Goal: Transaction & Acquisition: Register for event/course

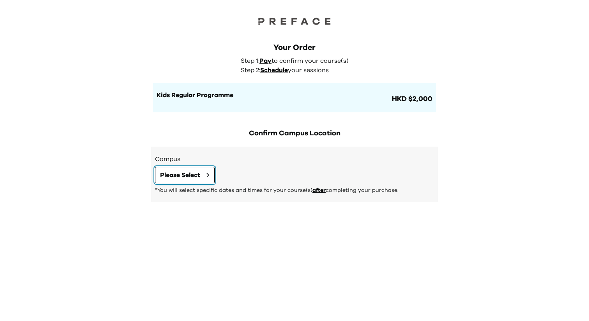
click at [206, 175] on button "Please Select" at bounding box center [185, 175] width 60 height 16
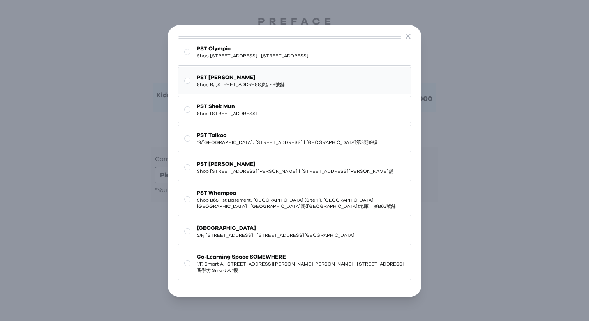
scroll to position [51, 0]
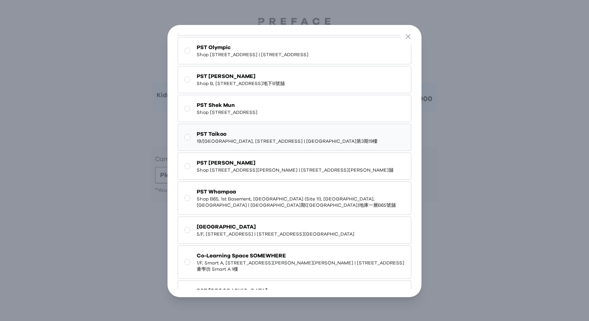
click at [242, 144] on span "19/F, Cityplaza Three, 14 Taikoo Wan Road, Taikoo | 太古城中心第3期19樓" at bounding box center [287, 141] width 181 height 6
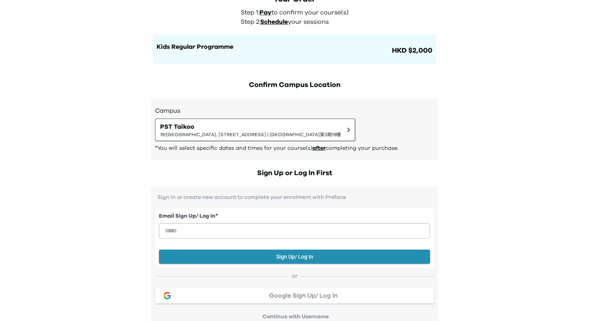
scroll to position [0, 0]
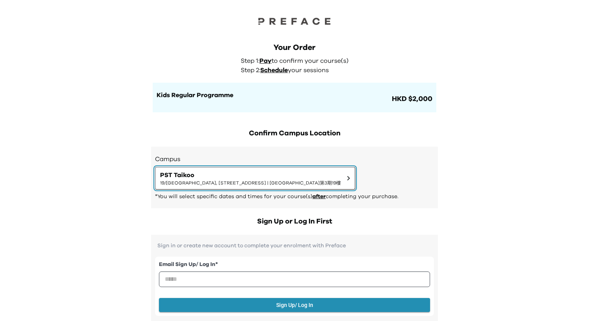
click at [309, 180] on span "19/F, Cityplaza Three, 14 Taikoo Wan Road, Taikoo | 太古城中心第3期19樓" at bounding box center [250, 183] width 181 height 6
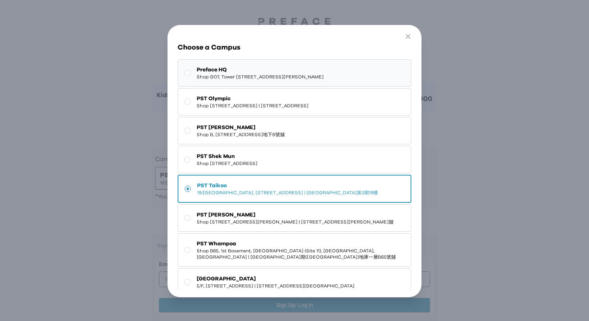
click at [324, 72] on span "Preface HQ" at bounding box center [260, 70] width 127 height 8
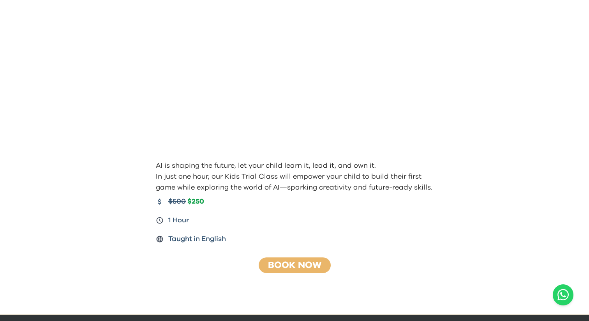
scroll to position [42, 0]
